Goal: Information Seeking & Learning: Learn about a topic

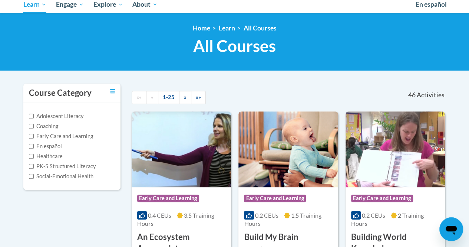
scroll to position [91, 0]
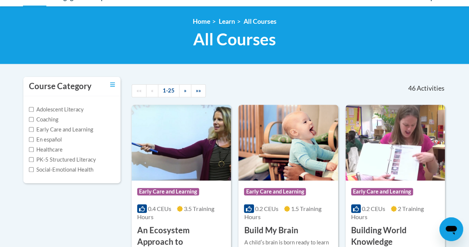
click at [300, 181] on div "Course Category: Early Care and Learning 0.2 CEUs 1.5 Training Hours COURSE Bui…" at bounding box center [288, 208] width 99 height 56
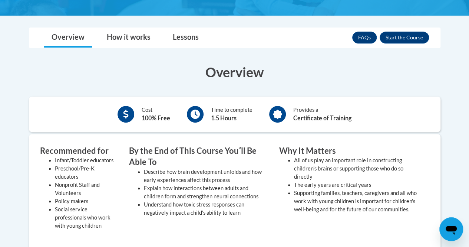
scroll to position [186, 0]
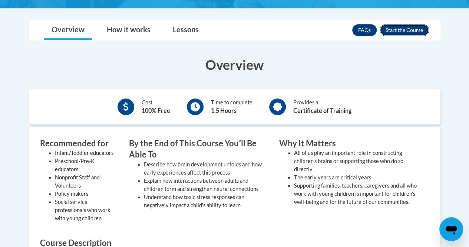
click at [392, 31] on button "Enroll" at bounding box center [404, 30] width 49 height 12
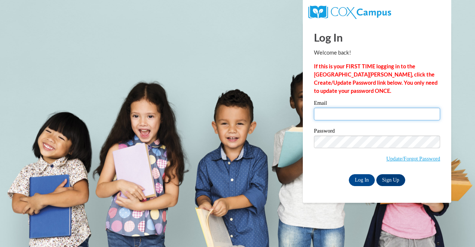
click at [375, 108] on input "Email" at bounding box center [377, 114] width 126 height 13
type input "[EMAIL_ADDRESS][DOMAIN_NAME]"
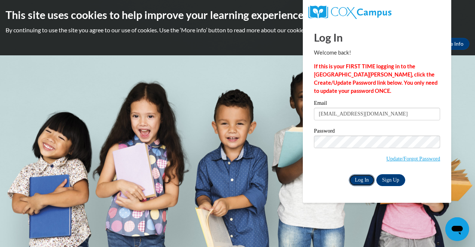
click at [358, 183] on input "Log In" at bounding box center [362, 180] width 26 height 12
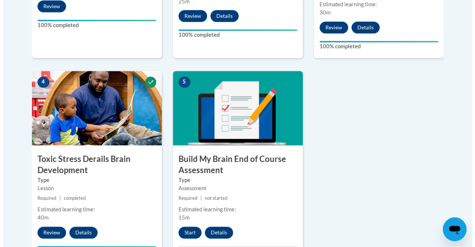
scroll to position [384, 0]
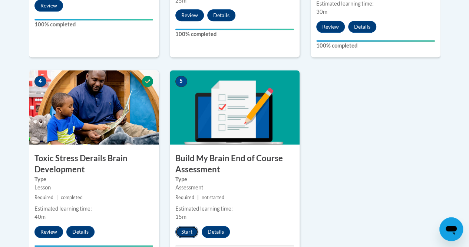
click at [184, 229] on button "Start" at bounding box center [186, 232] width 23 height 12
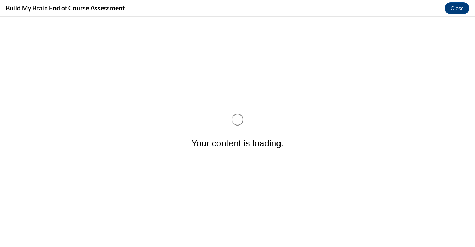
scroll to position [0, 0]
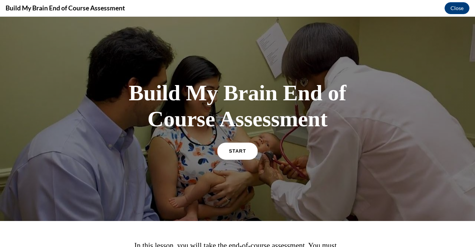
click at [250, 152] on link "START" at bounding box center [237, 150] width 40 height 17
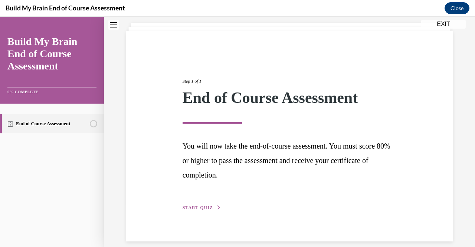
scroll to position [51, 0]
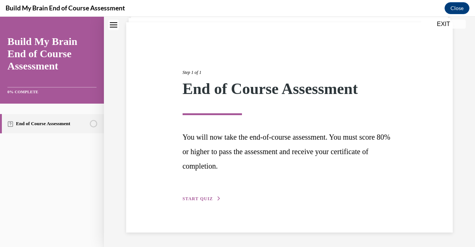
click at [209, 199] on span "START QUIZ" at bounding box center [198, 198] width 30 height 5
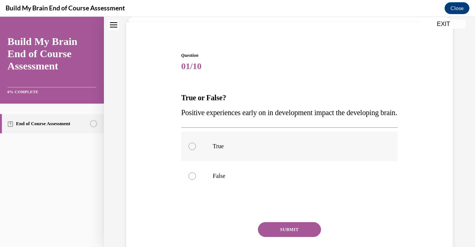
click at [253, 156] on label "True" at bounding box center [289, 146] width 216 height 30
click at [196, 150] on input "True" at bounding box center [191, 145] width 7 height 7
radio input "true"
click at [292, 237] on button "SUBMIT" at bounding box center [289, 229] width 63 height 15
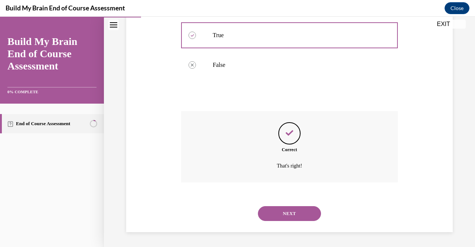
scroll to position [177, 0]
click at [299, 216] on button "NEXT" at bounding box center [289, 213] width 63 height 15
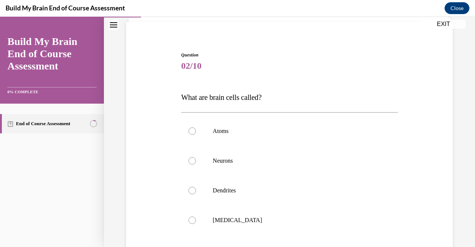
scroll to position [69, 0]
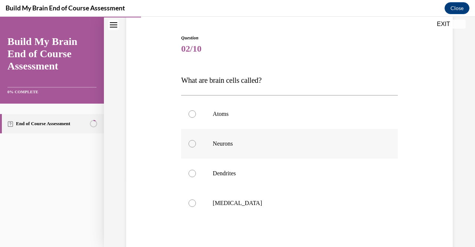
click at [282, 145] on p "Neurons" at bounding box center [296, 143] width 166 height 7
click at [196, 145] on input "Neurons" at bounding box center [191, 143] width 7 height 7
radio input "true"
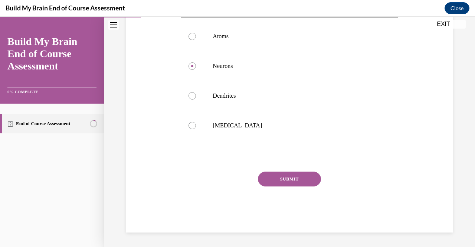
click at [303, 187] on div "SUBMIT" at bounding box center [289, 189] width 216 height 37
click at [303, 183] on button "SUBMIT" at bounding box center [289, 178] width 63 height 15
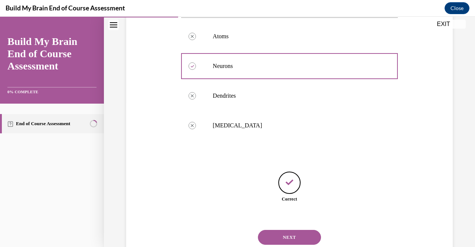
scroll to position [170, 0]
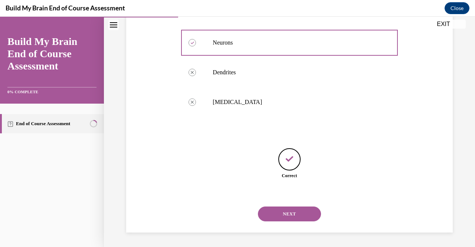
click at [293, 218] on button "NEXT" at bounding box center [289, 213] width 63 height 15
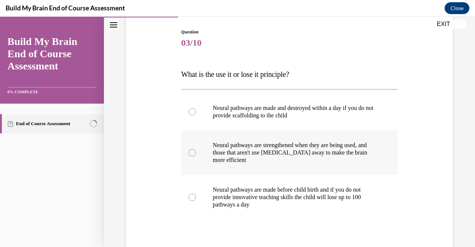
scroll to position [76, 0]
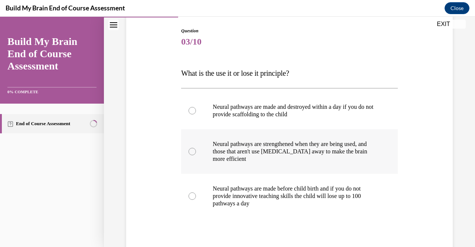
click at [297, 158] on p "Neural pathways are strengthened when they are being used, and those that aren'…" at bounding box center [296, 151] width 166 height 22
click at [196, 155] on input "Neural pathways are strengthened when they are being used, and those that aren'…" at bounding box center [191, 151] width 7 height 7
radio input "true"
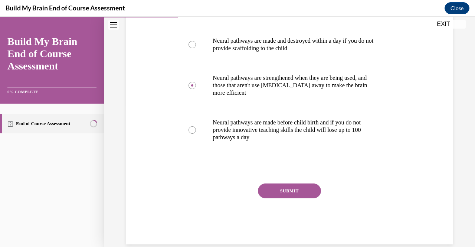
click at [276, 188] on button "SUBMIT" at bounding box center [289, 190] width 63 height 15
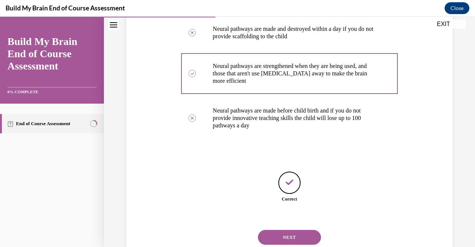
scroll to position [177, 0]
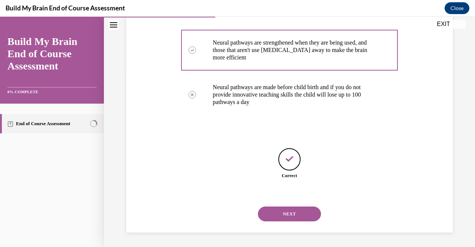
click at [298, 215] on button "NEXT" at bounding box center [289, 213] width 63 height 15
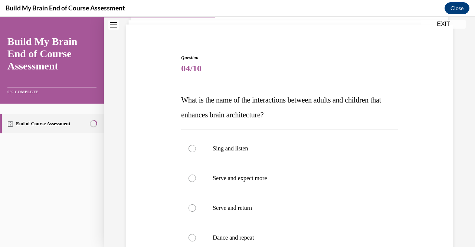
scroll to position [75, 0]
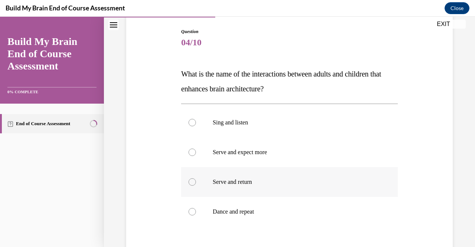
click at [311, 178] on p "Serve and return" at bounding box center [296, 181] width 166 height 7
click at [196, 178] on input "Serve and return" at bounding box center [191, 181] width 7 height 7
radio input "true"
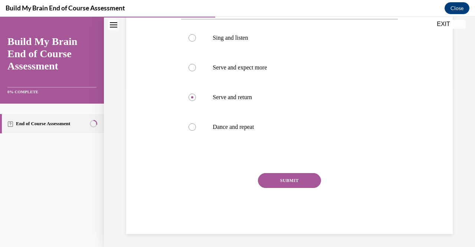
click at [308, 176] on button "SUBMIT" at bounding box center [289, 180] width 63 height 15
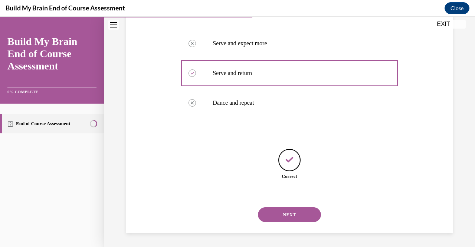
scroll to position [184, 0]
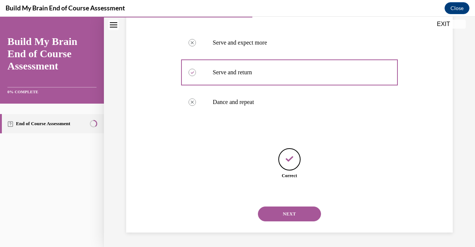
click at [288, 213] on button "NEXT" at bounding box center [289, 213] width 63 height 15
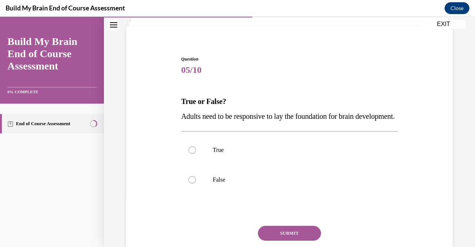
scroll to position [70, 0]
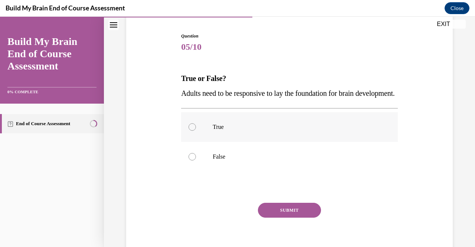
click at [239, 133] on label "True" at bounding box center [289, 127] width 216 height 30
click at [196, 131] on input "True" at bounding box center [191, 126] width 7 height 7
radio input "true"
click at [275, 217] on button "SUBMIT" at bounding box center [289, 210] width 63 height 15
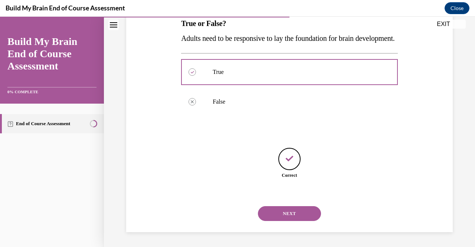
scroll to position [140, 0]
click at [278, 210] on button "NEXT" at bounding box center [289, 213] width 63 height 15
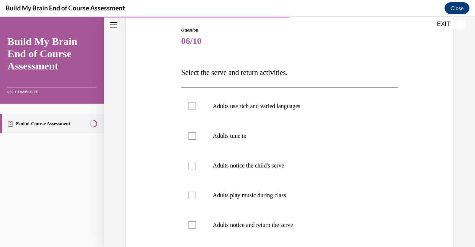
scroll to position [79, 0]
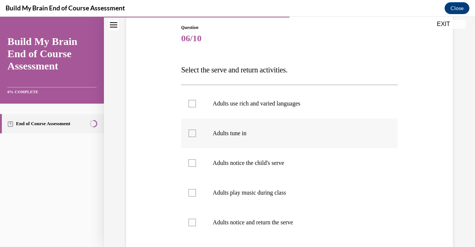
click at [351, 134] on p "Adults tune in" at bounding box center [296, 132] width 166 height 7
click at [196, 134] on input "Adults tune in" at bounding box center [191, 132] width 7 height 7
checkbox input "true"
click at [338, 161] on p "Adults notice the child's serve" at bounding box center [296, 162] width 166 height 7
click at [196, 161] on input "Adults notice the child's serve" at bounding box center [191, 162] width 7 height 7
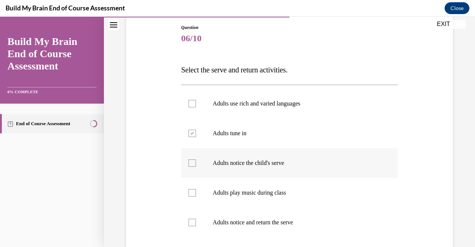
checkbox input "true"
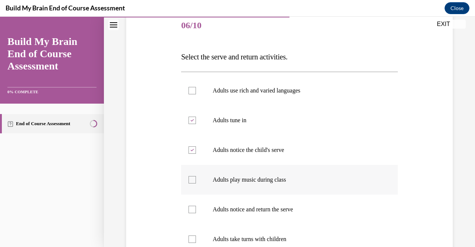
click at [364, 182] on p "Adults play music during class" at bounding box center [296, 179] width 166 height 7
click at [196, 182] on input "Adults play music during class" at bounding box center [191, 179] width 7 height 7
checkbox input "true"
click at [350, 204] on label "Adults notice and return the serve" at bounding box center [289, 209] width 216 height 30
click at [196, 206] on input "Adults notice and return the serve" at bounding box center [191, 209] width 7 height 7
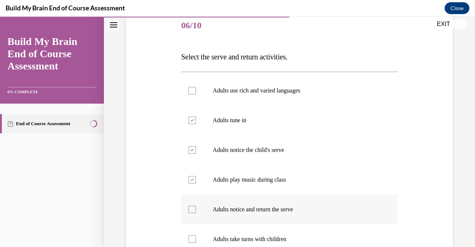
checkbox input "true"
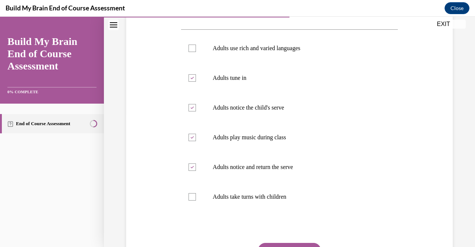
scroll to position [145, 0]
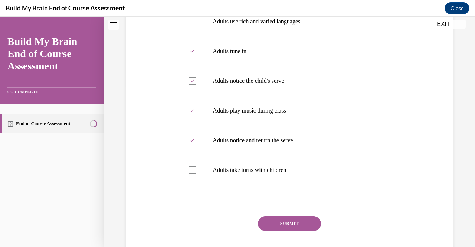
click at [275, 225] on button "SUBMIT" at bounding box center [289, 223] width 63 height 15
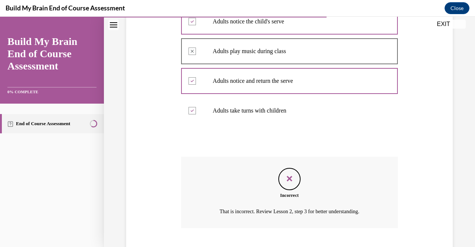
scroll to position [266, 0]
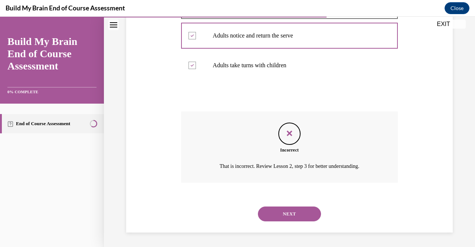
drag, startPoint x: 465, startPoint y: 192, endPoint x: 473, endPoint y: 183, distance: 12.4
click at [469, 183] on div "Home Question 05/10 True or False? Adults need to be responsive to lay the foun…" at bounding box center [289, 132] width 371 height 230
click at [278, 208] on button "NEXT" at bounding box center [289, 213] width 63 height 15
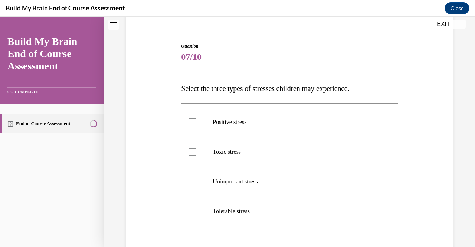
scroll to position [61, 0]
click at [308, 163] on label "Toxic stress" at bounding box center [289, 151] width 216 height 30
click at [196, 155] on input "Toxic stress" at bounding box center [191, 150] width 7 height 7
checkbox input "true"
click at [298, 207] on p "Tolerable stress" at bounding box center [296, 210] width 166 height 7
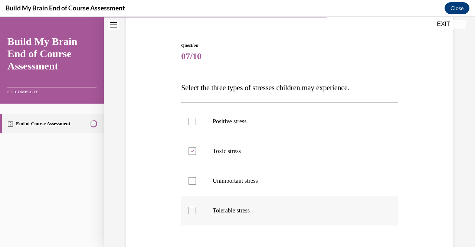
click at [196, 207] on input "Tolerable stress" at bounding box center [191, 210] width 7 height 7
checkbox input "true"
click at [303, 115] on label "Positive stress" at bounding box center [289, 121] width 216 height 30
click at [196, 118] on input "Positive stress" at bounding box center [191, 121] width 7 height 7
checkbox input "true"
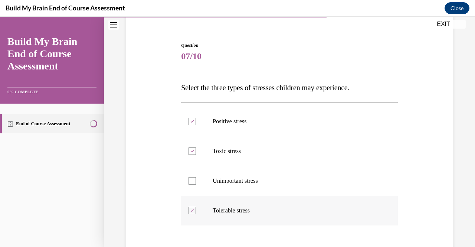
click at [254, 204] on label "Tolerable stress" at bounding box center [289, 211] width 216 height 30
click at [196, 207] on input "Tolerable stress" at bounding box center [191, 210] width 7 height 7
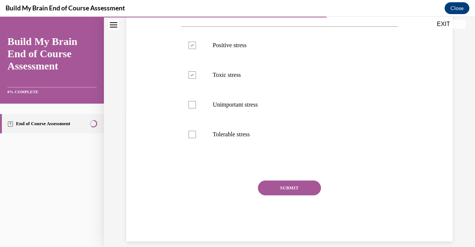
scroll to position [142, 0]
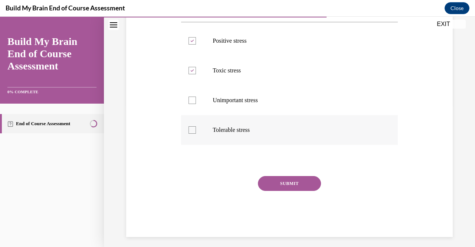
click at [193, 134] on label "Tolerable stress" at bounding box center [289, 130] width 216 height 30
click at [193, 134] on input "Tolerable stress" at bounding box center [191, 129] width 7 height 7
checkbox input "true"
click at [272, 188] on button "SUBMIT" at bounding box center [289, 183] width 63 height 15
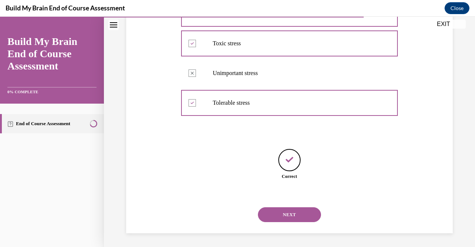
scroll to position [170, 0]
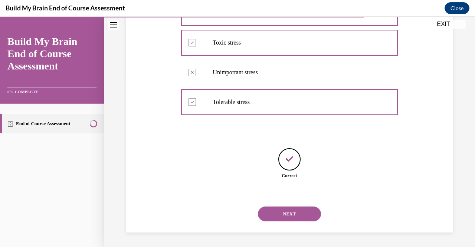
click at [276, 209] on button "NEXT" at bounding box center [289, 213] width 63 height 15
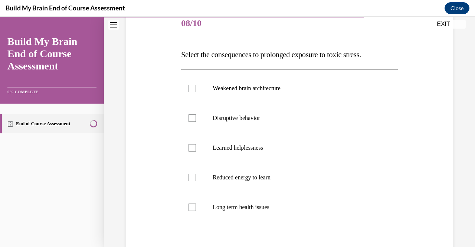
scroll to position [100, 0]
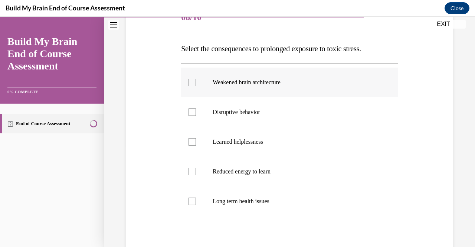
click at [191, 86] on label "Weakened brain architecture" at bounding box center [289, 83] width 216 height 30
click at [191, 86] on input "Weakened brain architecture" at bounding box center [191, 82] width 7 height 7
checkbox input "true"
click at [224, 151] on label "Learned helplessness" at bounding box center [289, 142] width 216 height 30
click at [196, 145] on input "Learned helplessness" at bounding box center [191, 141] width 7 height 7
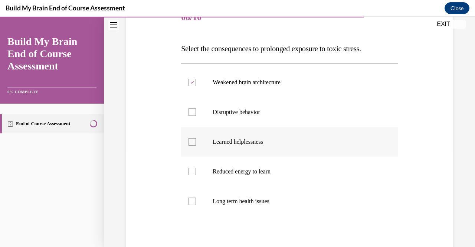
checkbox input "true"
click at [234, 111] on p "Disruptive behavior" at bounding box center [296, 111] width 166 height 7
click at [196, 111] on input "Disruptive behavior" at bounding box center [191, 111] width 7 height 7
checkbox input "true"
click at [231, 178] on label "Reduced energy to learn" at bounding box center [289, 172] width 216 height 30
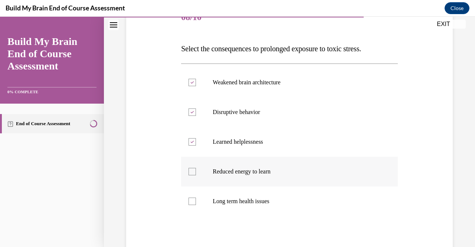
click at [196, 175] on input "Reduced energy to learn" at bounding box center [191, 171] width 7 height 7
checkbox input "true"
click at [220, 206] on label "Long term health issues" at bounding box center [289, 201] width 216 height 30
click at [196, 205] on input "Long term health issues" at bounding box center [191, 200] width 7 height 7
checkbox input "true"
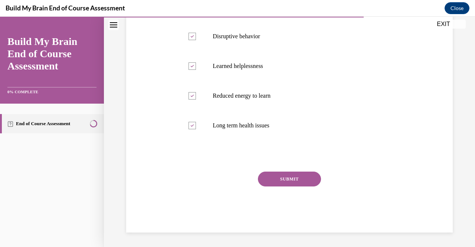
click at [279, 183] on button "SUBMIT" at bounding box center [289, 178] width 63 height 15
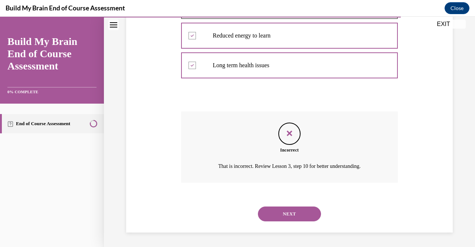
click at [303, 218] on button "NEXT" at bounding box center [289, 213] width 63 height 15
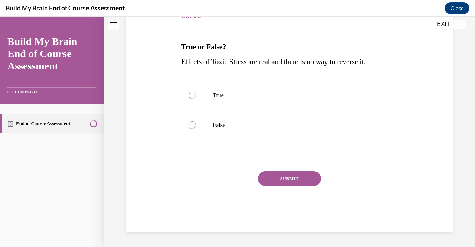
scroll to position [82, 0]
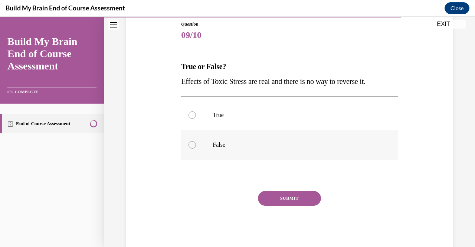
click at [198, 147] on label "False" at bounding box center [289, 145] width 216 height 30
click at [196, 147] on input "False" at bounding box center [191, 144] width 7 height 7
radio input "true"
click at [267, 193] on button "SUBMIT" at bounding box center [289, 198] width 63 height 15
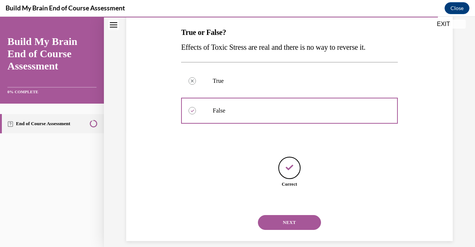
scroll to position [125, 0]
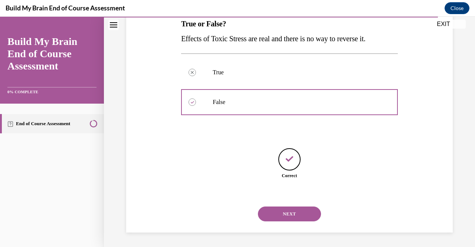
click at [282, 209] on button "NEXT" at bounding box center [289, 213] width 63 height 15
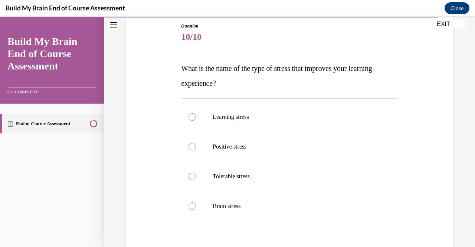
scroll to position [91, 0]
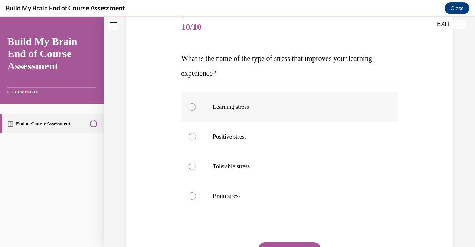
click at [251, 110] on label "Learning stress" at bounding box center [289, 107] width 216 height 30
click at [196, 110] on input "Learning stress" at bounding box center [191, 106] width 7 height 7
radio input "true"
click at [298, 242] on button "SUBMIT" at bounding box center [289, 249] width 63 height 15
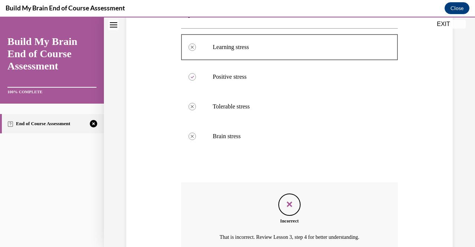
scroll to position [221, 0]
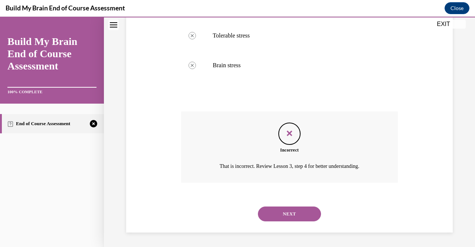
click at [300, 209] on button "NEXT" at bounding box center [289, 213] width 63 height 15
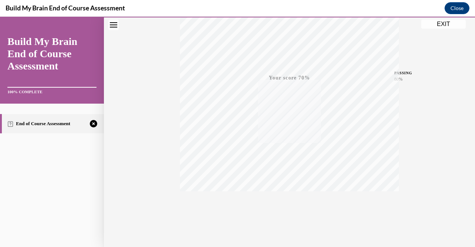
scroll to position [150, 0]
click at [292, 204] on icon "button" at bounding box center [289, 202] width 26 height 8
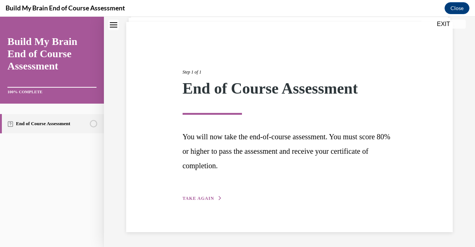
scroll to position [51, 0]
click at [183, 200] on span "TAKE AGAIN" at bounding box center [199, 198] width 32 height 5
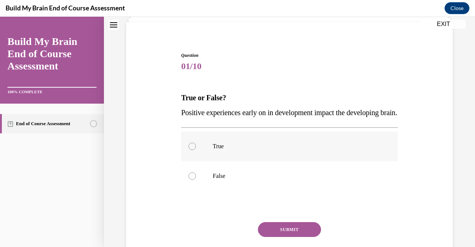
click at [247, 150] on p "True" at bounding box center [296, 145] width 166 height 7
click at [196, 150] on input "True" at bounding box center [191, 145] width 7 height 7
radio input "true"
click at [292, 237] on button "SUBMIT" at bounding box center [289, 229] width 63 height 15
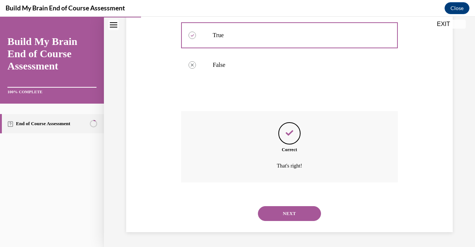
scroll to position [177, 0]
click at [294, 215] on button "NEXT" at bounding box center [289, 213] width 63 height 15
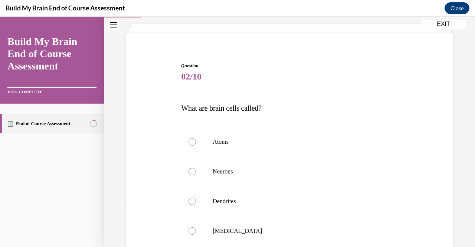
scroll to position [56, 0]
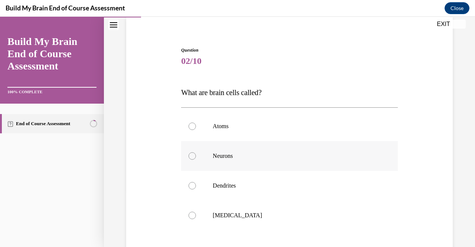
click at [318, 165] on label "Neurons" at bounding box center [289, 156] width 216 height 30
click at [196, 160] on input "Neurons" at bounding box center [191, 155] width 7 height 7
radio input "true"
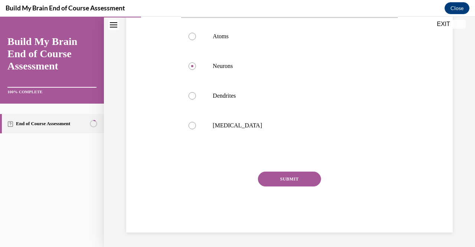
click at [303, 175] on button "SUBMIT" at bounding box center [289, 178] width 63 height 15
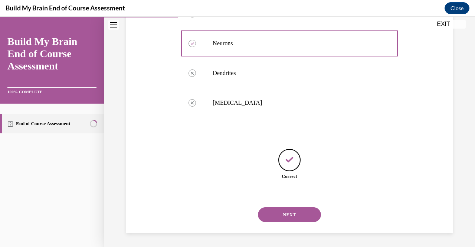
scroll to position [170, 0]
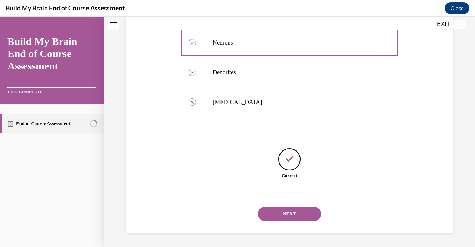
click at [294, 211] on button "NEXT" at bounding box center [289, 213] width 63 height 15
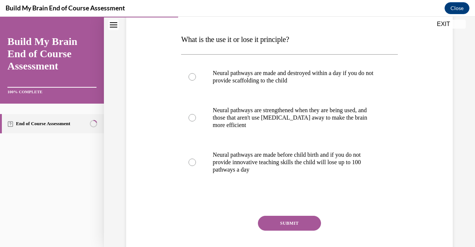
scroll to position [111, 0]
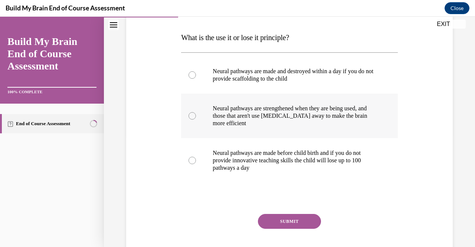
click at [349, 123] on p "Neural pathways are strengthened when they are being used, and those that aren'…" at bounding box center [296, 116] width 166 height 22
click at [196, 119] on input "Neural pathways are strengthened when they are being used, and those that aren'…" at bounding box center [191, 115] width 7 height 7
radio input "true"
click at [284, 217] on button "SUBMIT" at bounding box center [289, 221] width 63 height 15
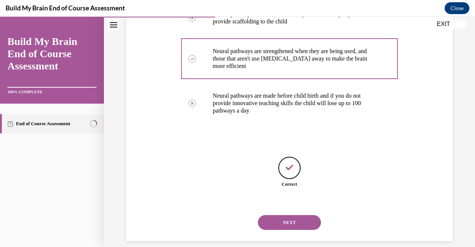
scroll to position [177, 0]
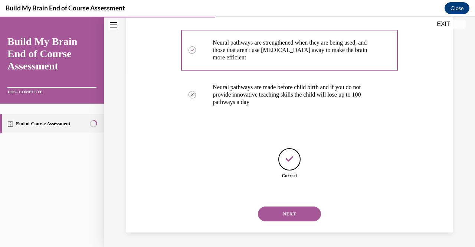
click at [307, 213] on button "NEXT" at bounding box center [289, 213] width 63 height 15
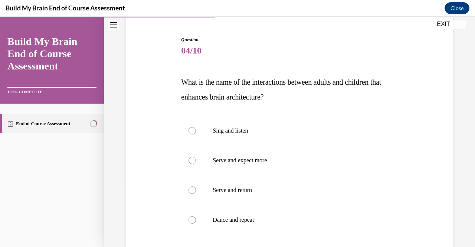
scroll to position [86, 0]
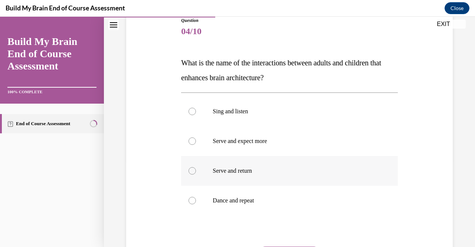
click at [317, 173] on p "Serve and return" at bounding box center [296, 170] width 166 height 7
click at [196, 173] on input "Serve and return" at bounding box center [191, 170] width 7 height 7
radio input "true"
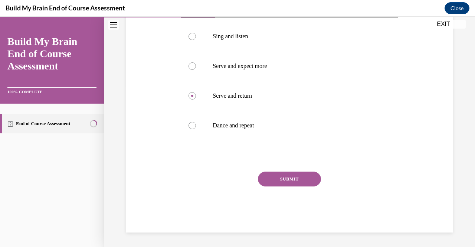
click at [307, 176] on button "SUBMIT" at bounding box center [289, 178] width 63 height 15
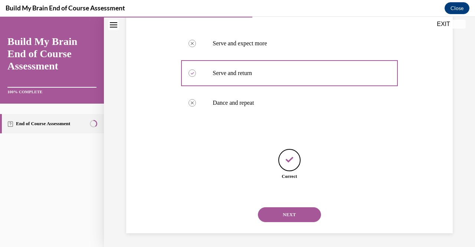
scroll to position [184, 0]
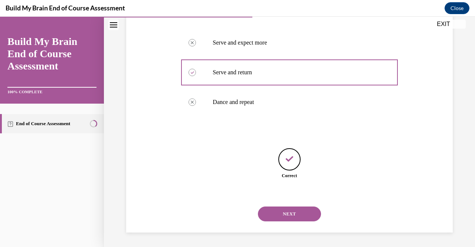
click at [286, 217] on button "NEXT" at bounding box center [289, 213] width 63 height 15
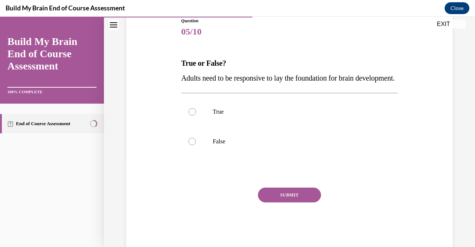
scroll to position [88, 0]
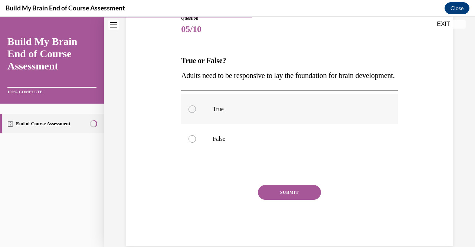
click at [269, 113] on p "True" at bounding box center [296, 108] width 166 height 7
click at [196, 113] on input "True" at bounding box center [191, 108] width 7 height 7
radio input "true"
click at [283, 200] on button "SUBMIT" at bounding box center [289, 192] width 63 height 15
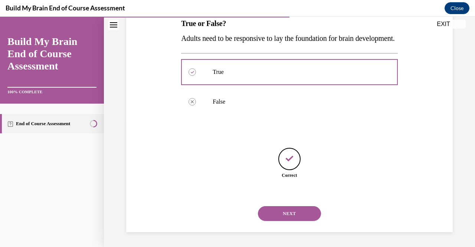
scroll to position [140, 0]
click at [282, 210] on button "NEXT" at bounding box center [289, 213] width 63 height 15
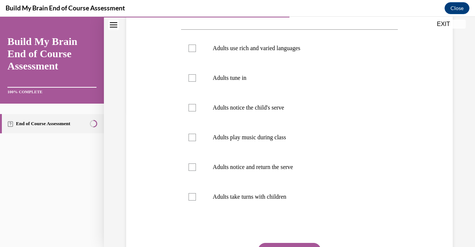
scroll to position [138, 0]
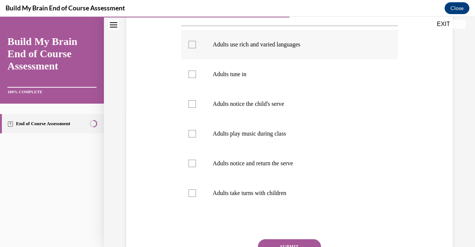
click at [300, 55] on label "Adults use rich and varied languages" at bounding box center [289, 45] width 216 height 30
click at [196, 48] on input "Adults use rich and varied languages" at bounding box center [191, 44] width 7 height 7
checkbox input "true"
click at [294, 77] on p "Adults tune in" at bounding box center [296, 73] width 166 height 7
click at [196, 77] on input "Adults tune in" at bounding box center [191, 73] width 7 height 7
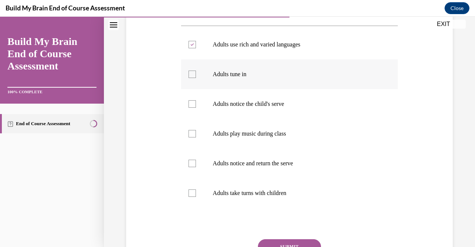
checkbox input "true"
click at [296, 97] on label "Adults notice the child's serve" at bounding box center [289, 104] width 216 height 30
click at [196, 100] on input "Adults notice the child's serve" at bounding box center [191, 103] width 7 height 7
checkbox input "true"
click at [290, 160] on p "Adults notice and return the serve" at bounding box center [296, 163] width 166 height 7
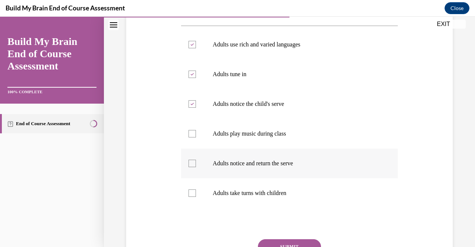
click at [196, 160] on input "Adults notice and return the serve" at bounding box center [191, 163] width 7 height 7
checkbox input "true"
click at [282, 191] on p "Adults take turns with children" at bounding box center [296, 192] width 166 height 7
click at [196, 191] on input "Adults take turns with children" at bounding box center [191, 192] width 7 height 7
checkbox input "true"
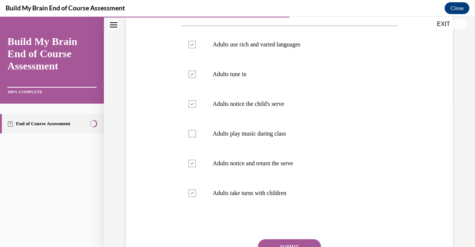
click at [296, 240] on button "SUBMIT" at bounding box center [289, 246] width 63 height 15
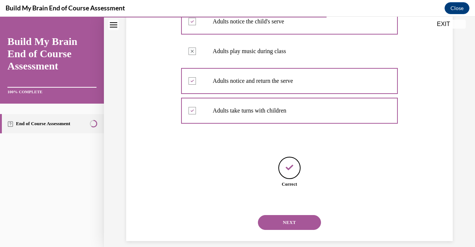
scroll to position [229, 0]
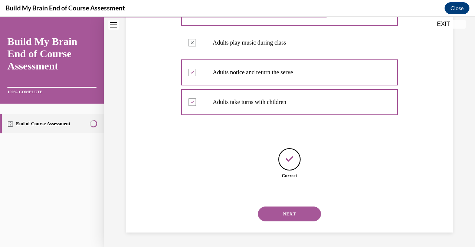
click at [294, 220] on button "NEXT" at bounding box center [289, 213] width 63 height 15
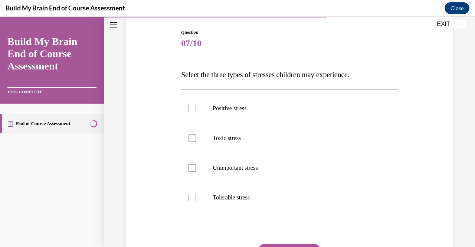
scroll to position [96, 0]
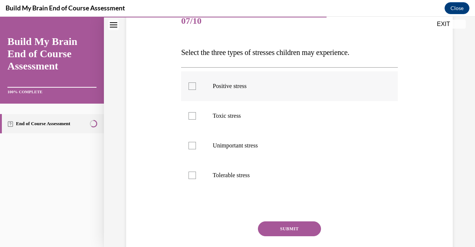
click at [274, 86] on p "Positive stress" at bounding box center [296, 85] width 166 height 7
click at [196, 86] on input "Positive stress" at bounding box center [191, 85] width 7 height 7
checkbox input "true"
click at [272, 119] on label "Toxic stress" at bounding box center [289, 116] width 216 height 30
click at [196, 119] on input "Toxic stress" at bounding box center [191, 115] width 7 height 7
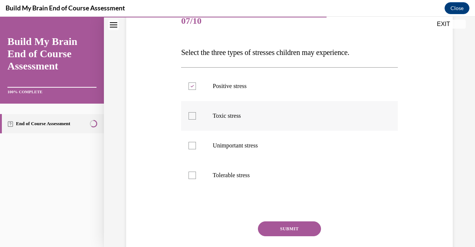
checkbox input "true"
click at [266, 179] on label "Tolerable stress" at bounding box center [289, 175] width 216 height 30
click at [196, 179] on input "Tolerable stress" at bounding box center [191, 174] width 7 height 7
checkbox input "true"
click at [279, 225] on button "SUBMIT" at bounding box center [289, 228] width 63 height 15
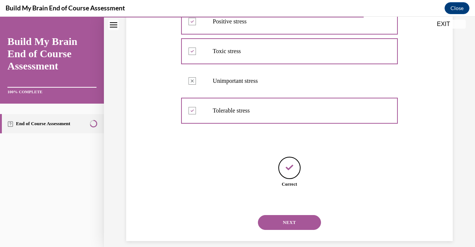
scroll to position [170, 0]
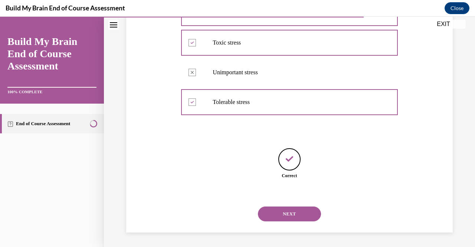
click at [296, 210] on button "NEXT" at bounding box center [289, 213] width 63 height 15
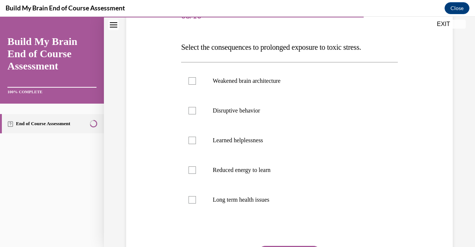
scroll to position [109, 0]
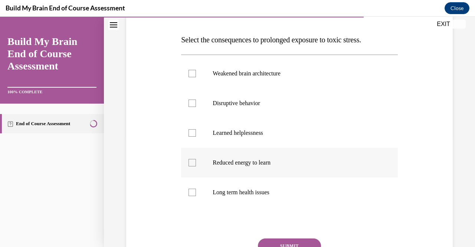
click at [302, 163] on p "Reduced energy to learn" at bounding box center [296, 162] width 166 height 7
click at [196, 163] on input "Reduced energy to learn" at bounding box center [191, 162] width 7 height 7
checkbox input "true"
click at [297, 187] on label "Long term health issues" at bounding box center [289, 192] width 216 height 30
click at [196, 188] on input "Long term health issues" at bounding box center [191, 191] width 7 height 7
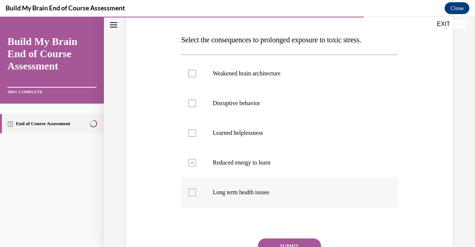
checkbox input "true"
click at [296, 100] on p "Disruptive behavior" at bounding box center [296, 102] width 166 height 7
click at [196, 100] on input "Disruptive behavior" at bounding box center [191, 102] width 7 height 7
checkbox input "true"
click at [295, 80] on label "Weakened brain architecture" at bounding box center [289, 74] width 216 height 30
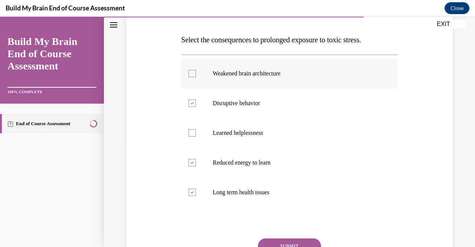
click at [196, 77] on input "Weakened brain architecture" at bounding box center [191, 73] width 7 height 7
checkbox input "true"
click at [304, 240] on button "SUBMIT" at bounding box center [289, 245] width 63 height 15
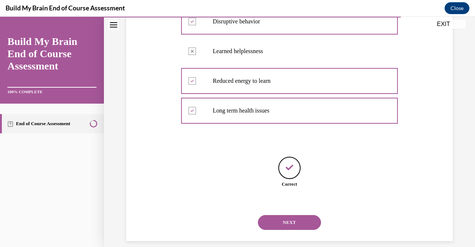
scroll to position [199, 0]
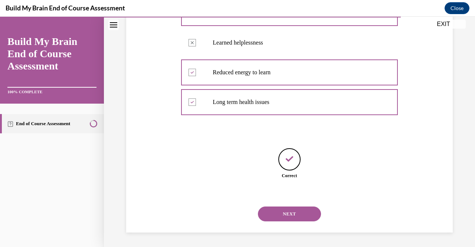
click at [297, 216] on button "NEXT" at bounding box center [289, 213] width 63 height 15
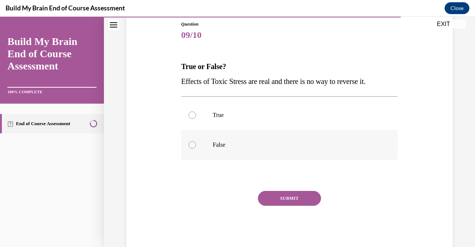
click at [262, 158] on label "False" at bounding box center [289, 145] width 216 height 30
click at [196, 148] on input "False" at bounding box center [191, 144] width 7 height 7
radio input "true"
click at [289, 201] on button "SUBMIT" at bounding box center [289, 198] width 63 height 15
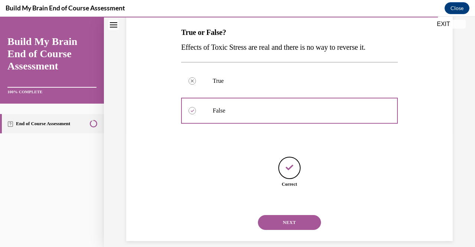
scroll to position [125, 0]
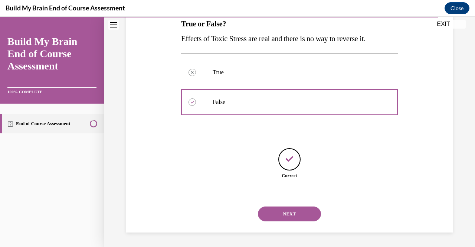
click at [296, 213] on button "NEXT" at bounding box center [289, 213] width 63 height 15
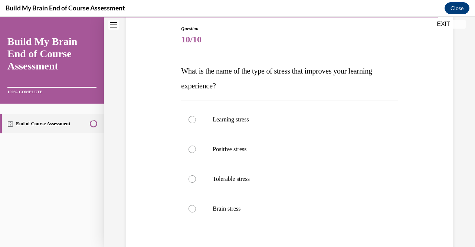
scroll to position [79, 0]
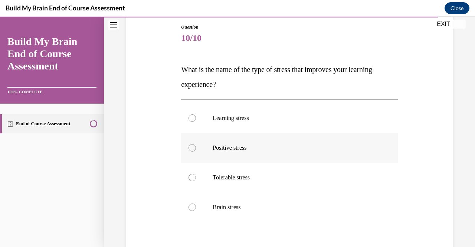
click at [321, 148] on p "Positive stress" at bounding box center [296, 147] width 166 height 7
click at [196, 148] on input "Positive stress" at bounding box center [191, 147] width 7 height 7
radio input "true"
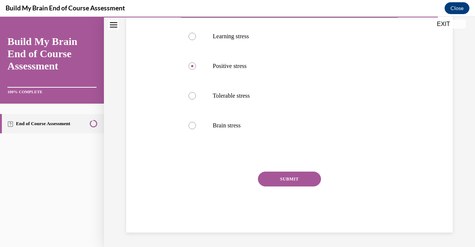
click at [296, 178] on button "SUBMIT" at bounding box center [289, 178] width 63 height 15
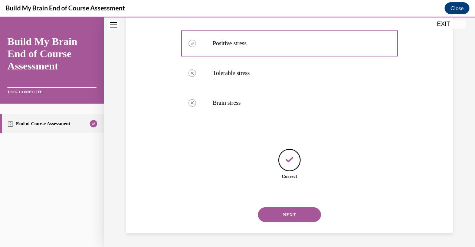
scroll to position [184, 0]
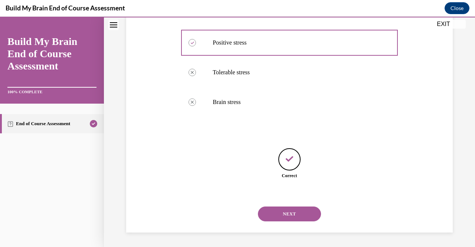
click at [292, 214] on button "NEXT" at bounding box center [289, 213] width 63 height 15
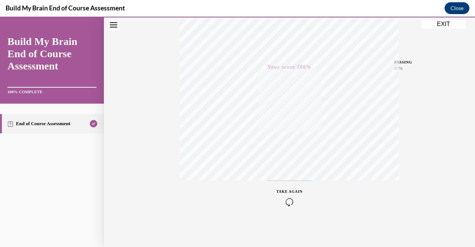
scroll to position [0, 0]
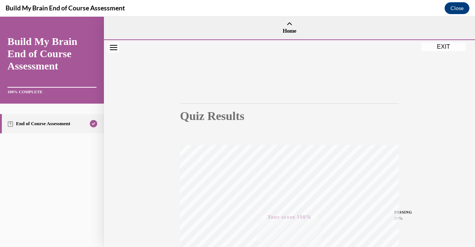
click at [437, 46] on button "EXIT" at bounding box center [443, 46] width 45 height 9
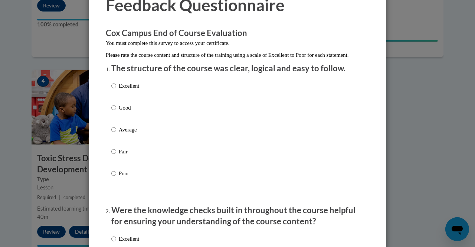
scroll to position [42, 0]
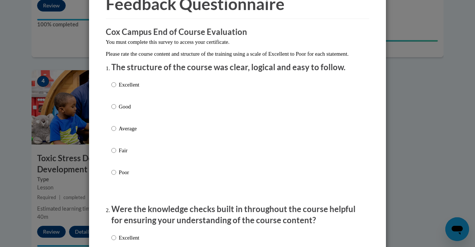
click at [134, 89] on p "Excellent" at bounding box center [129, 85] width 20 height 8
click at [116, 89] on input "Excellent" at bounding box center [113, 85] width 5 height 8
radio input "true"
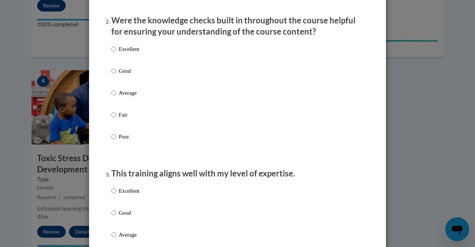
scroll to position [232, 0]
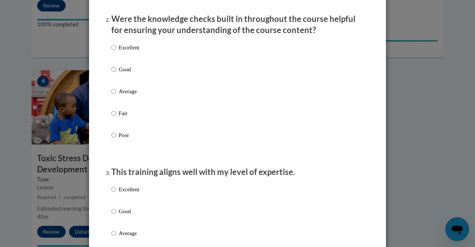
click at [130, 52] on p "Excellent" at bounding box center [129, 47] width 20 height 8
click at [116, 52] on input "Excellent" at bounding box center [113, 47] width 5 height 8
radio input "true"
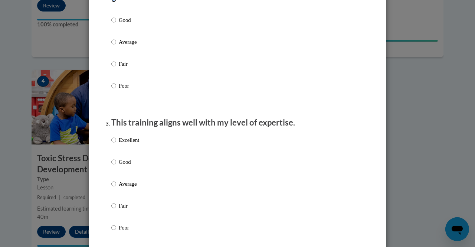
scroll to position [379, 0]
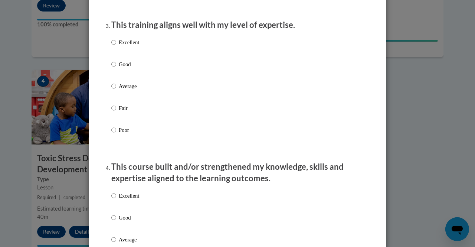
click at [132, 68] on p "Good" at bounding box center [129, 64] width 20 height 8
click at [116, 68] on input "Good" at bounding box center [113, 64] width 5 height 8
radio input "true"
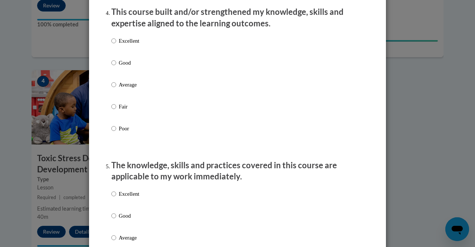
scroll to position [534, 0]
click at [124, 45] on p "Excellent" at bounding box center [129, 40] width 20 height 8
click at [116, 45] on input "Excellent" at bounding box center [113, 40] width 5 height 8
radio input "true"
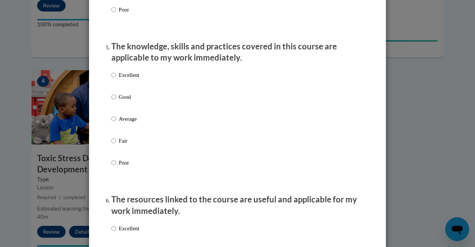
scroll to position [674, 0]
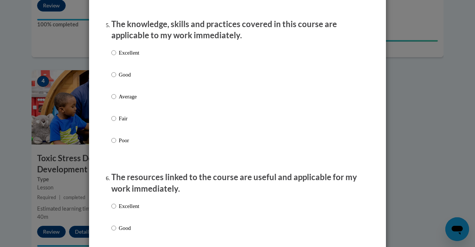
click at [124, 57] on p "Excellent" at bounding box center [129, 53] width 20 height 8
click at [116, 57] on input "Excellent" at bounding box center [113, 53] width 5 height 8
radio input "true"
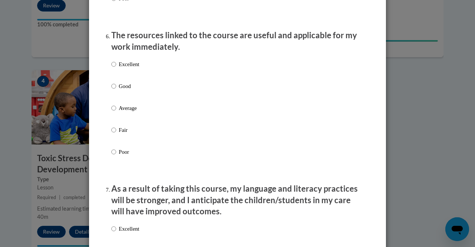
scroll to position [832, 0]
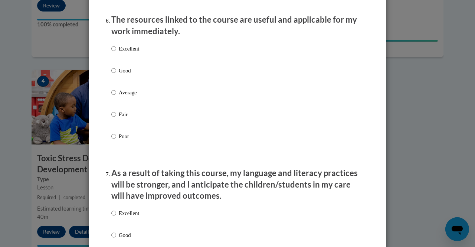
click at [122, 53] on p "Excellent" at bounding box center [129, 49] width 20 height 8
click at [116, 53] on input "Excellent" at bounding box center [113, 49] width 5 height 8
radio input "true"
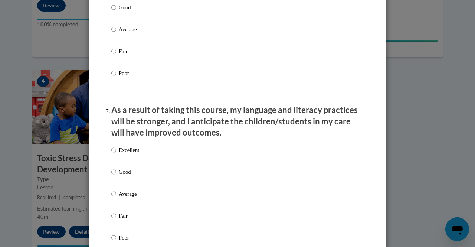
scroll to position [997, 0]
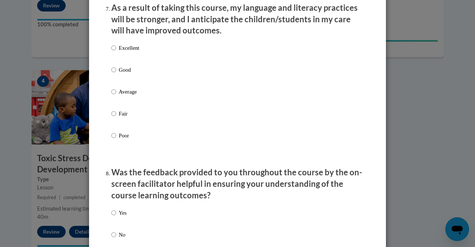
click at [125, 52] on p "Excellent" at bounding box center [129, 48] width 20 height 8
click at [116, 52] on input "Excellent" at bounding box center [113, 48] width 5 height 8
radio input "true"
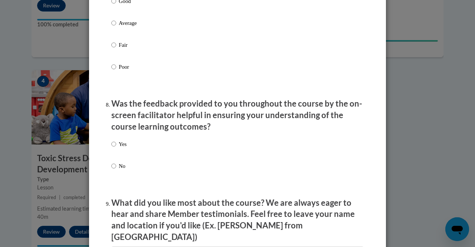
scroll to position [1163, 0]
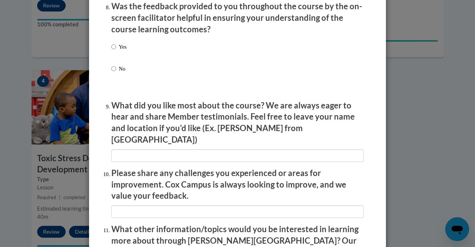
click at [121, 51] on p "Yes" at bounding box center [123, 47] width 8 height 8
click at [116, 51] on input "Yes" at bounding box center [113, 47] width 5 height 8
radio input "true"
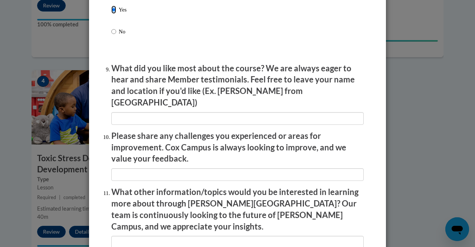
scroll to position [1219, 0]
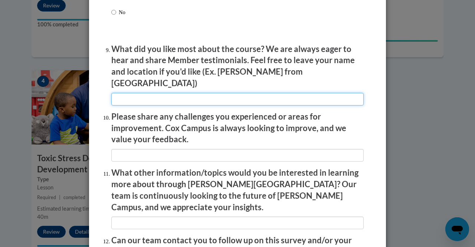
click at [173, 94] on input "textbox" at bounding box center [237, 99] width 252 height 13
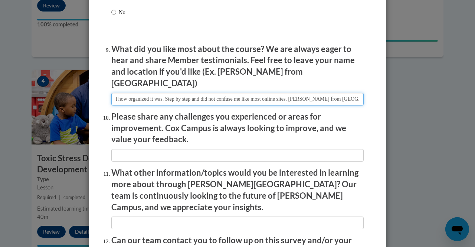
scroll to position [0, 11]
type input "I liked how organized it was. Step by step and did not confuse me like most onl…"
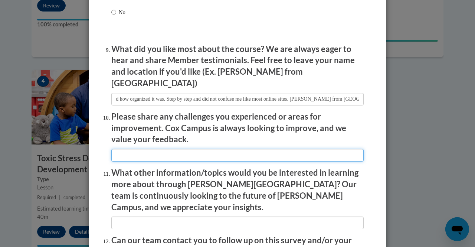
click at [182, 155] on input "textbox" at bounding box center [237, 155] width 252 height 13
type input "I think the only area of improvement would be less videos or if you wanted to u…"
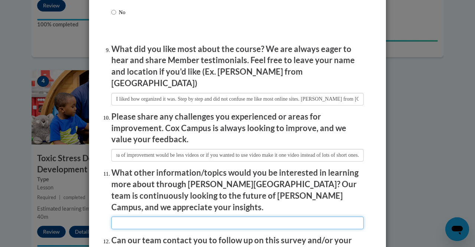
click at [295, 216] on input "textbox" at bounding box center [237, 222] width 252 height 13
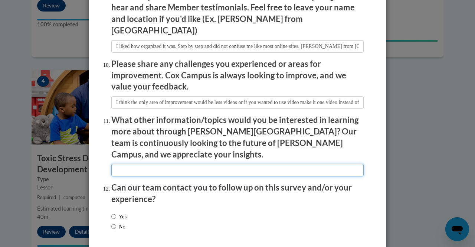
scroll to position [1281, 0]
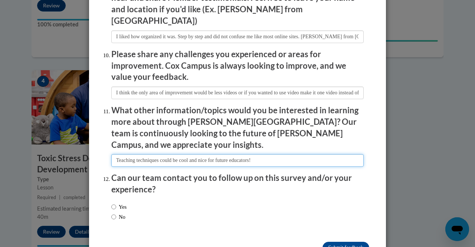
type input "Teaching techniques could be cool and nice for future educators!"
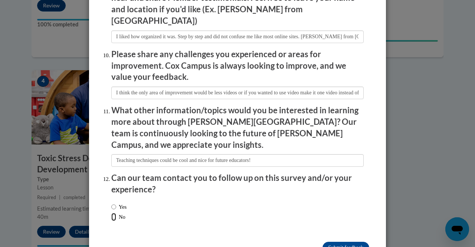
click at [111, 213] on input "No" at bounding box center [113, 217] width 5 height 8
radio input "true"
click at [359, 242] on input "Submit feedback" at bounding box center [345, 248] width 47 height 12
